Goal: Navigation & Orientation: Find specific page/section

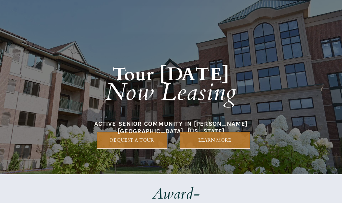
click at [187, 109] on h1 "Tour [DATE] Now Leasing" at bounding box center [171, 77] width 290 height 98
click at [222, 94] on em "Now Leasing" at bounding box center [170, 92] width 131 height 33
click at [226, 110] on h1 "Tour [DATE] Now Leasing" at bounding box center [171, 77] width 290 height 98
click at [187, 116] on h1 "Tour [DATE] Now Leasing" at bounding box center [171, 77] width 290 height 98
click at [198, 120] on h1 "Tour [DATE] Now Leasing" at bounding box center [171, 77] width 290 height 98
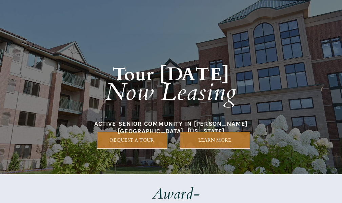
click at [222, 71] on h1 "Tour [DATE] Now Leasing" at bounding box center [171, 77] width 290 height 98
click at [237, 116] on h1 "Tour [DATE] Now Leasing" at bounding box center [171, 77] width 290 height 98
click at [141, 83] on em "Now Leasing" at bounding box center [170, 92] width 131 height 33
click at [135, 117] on h1 "Tour [DATE] Now Leasing" at bounding box center [171, 77] width 290 height 98
click at [191, 111] on h1 "Tour [DATE] Now Leasing" at bounding box center [171, 77] width 290 height 98
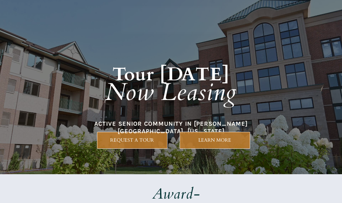
click at [160, 115] on h1 "Tour [DATE] Now Leasing" at bounding box center [171, 77] width 290 height 98
